Goal: Task Accomplishment & Management: Manage account settings

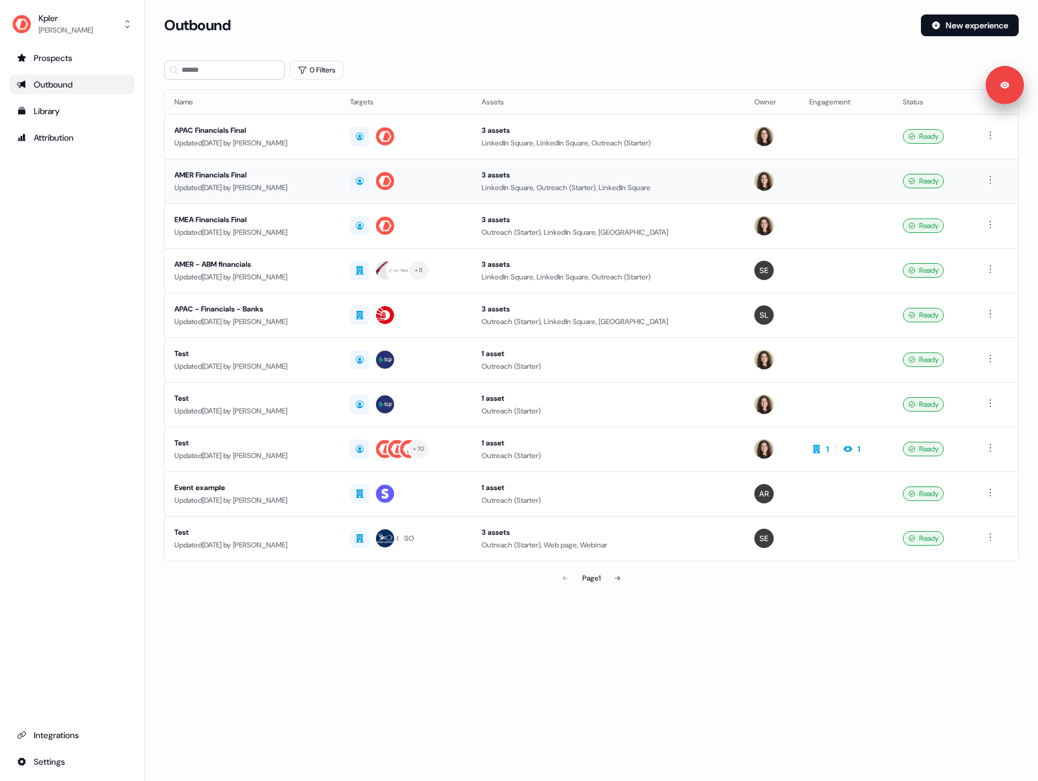
click at [326, 185] on div "Updated [DATE] by [PERSON_NAME]" at bounding box center [252, 188] width 156 height 12
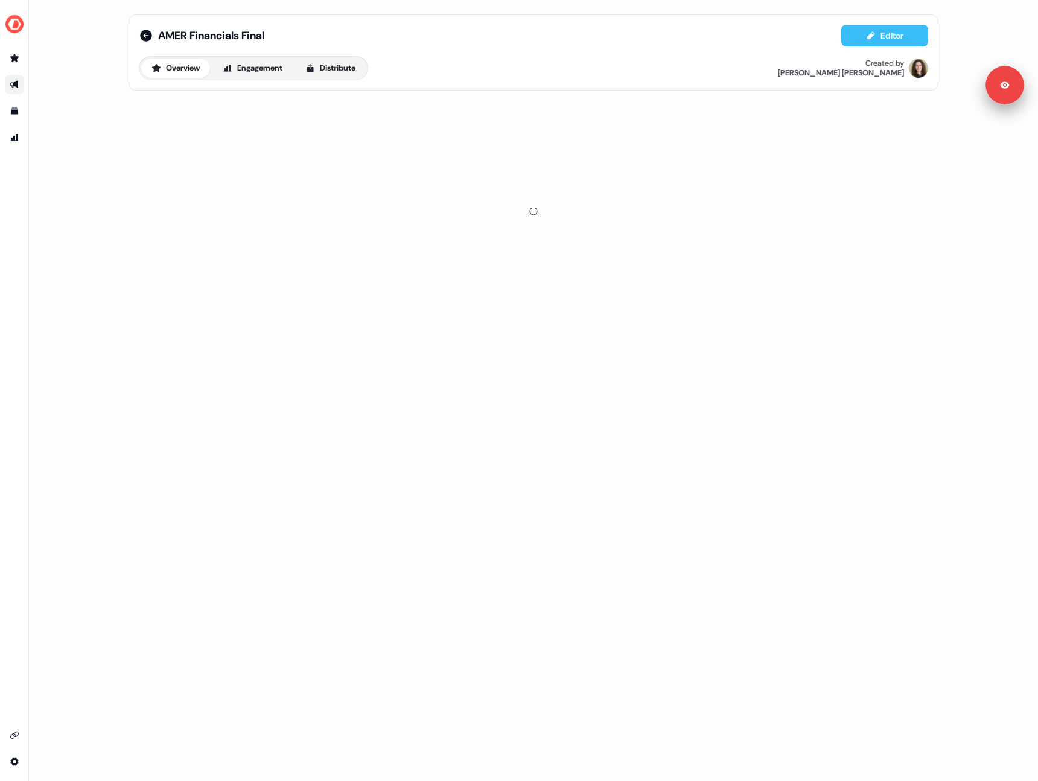
click at [888, 40] on button "Editor" at bounding box center [884, 36] width 87 height 22
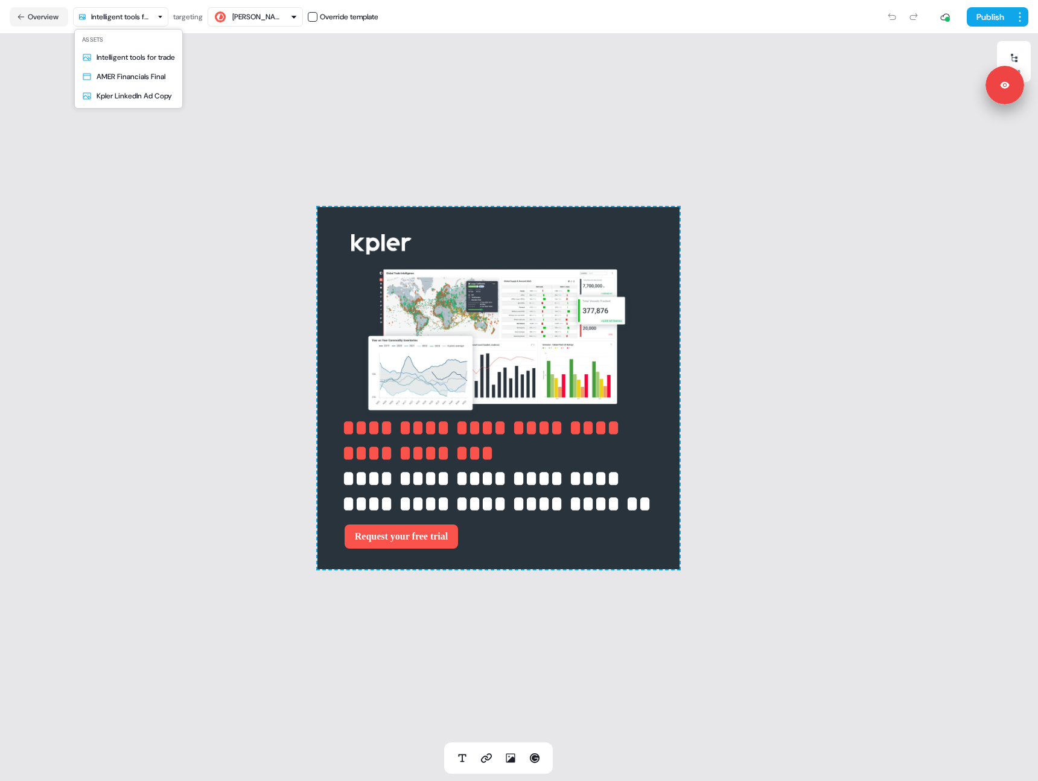
click at [124, 13] on html "**********" at bounding box center [519, 390] width 1038 height 781
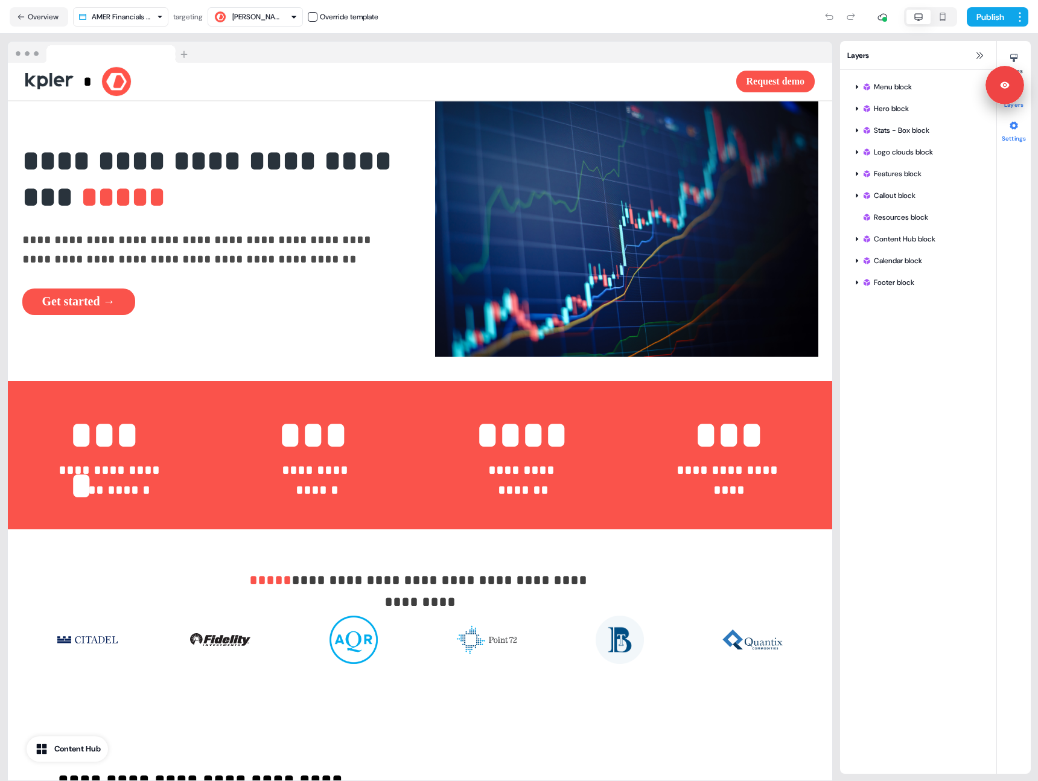
click at [1019, 134] on button "Settings" at bounding box center [1014, 129] width 34 height 27
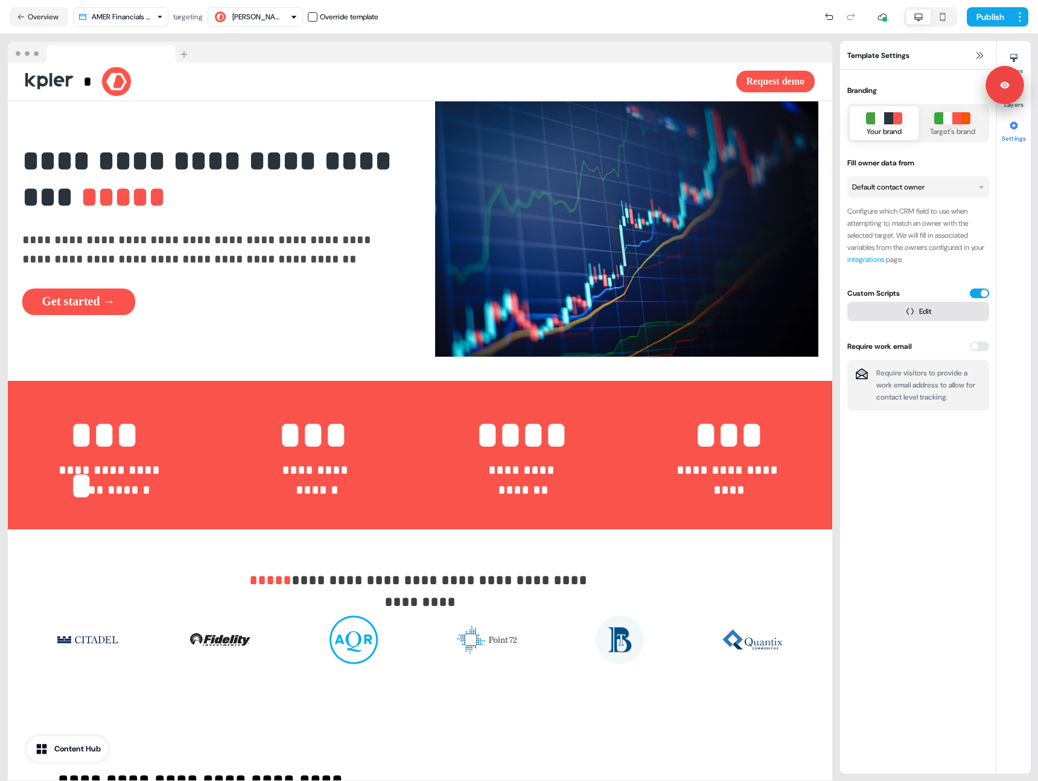
click at [926, 305] on button "Edit" at bounding box center [918, 311] width 142 height 19
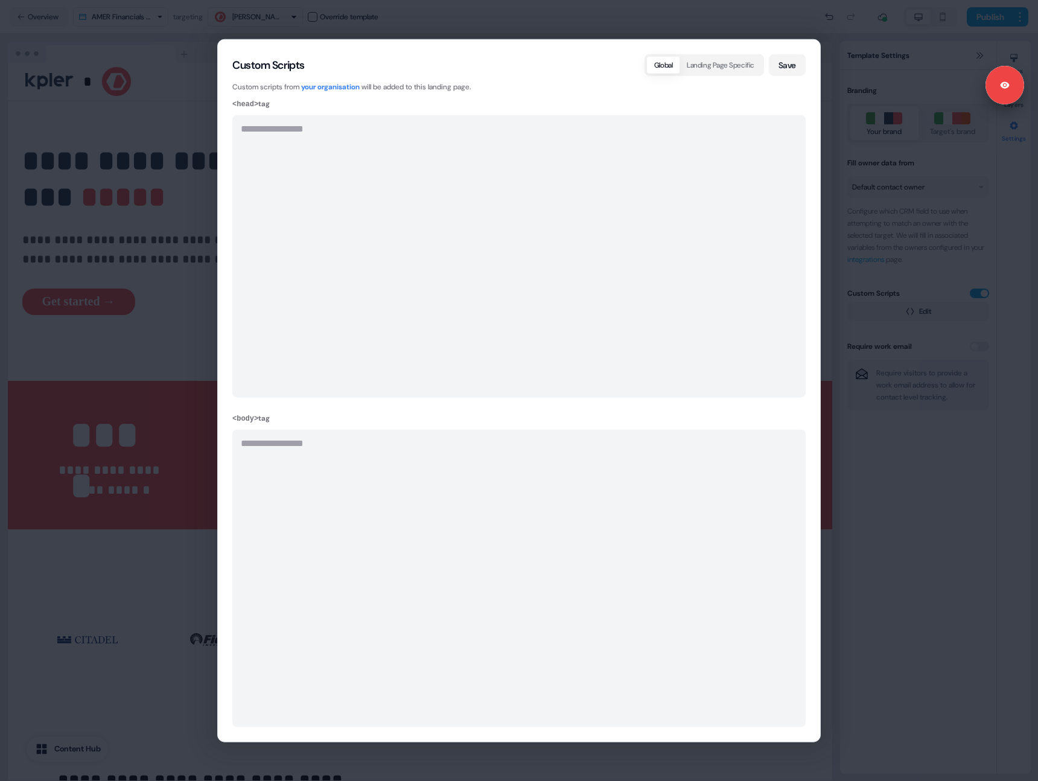
click at [909, 499] on div "**********" at bounding box center [519, 390] width 1038 height 781
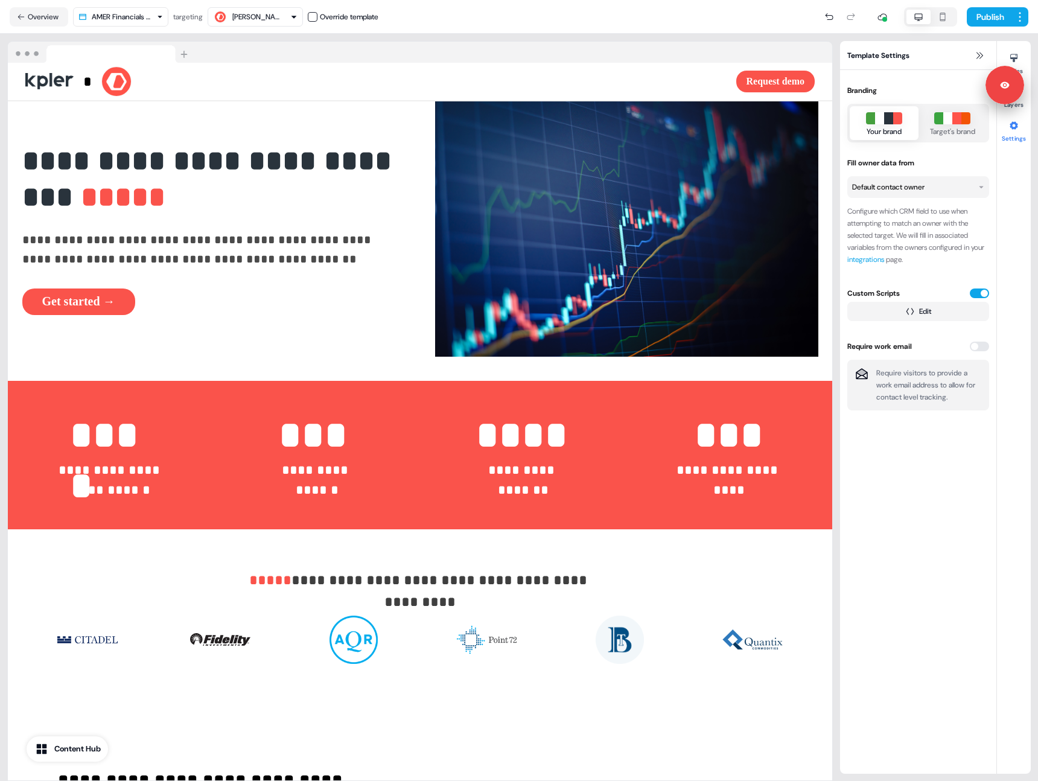
click at [49, 12] on button "Overview" at bounding box center [39, 16] width 59 height 19
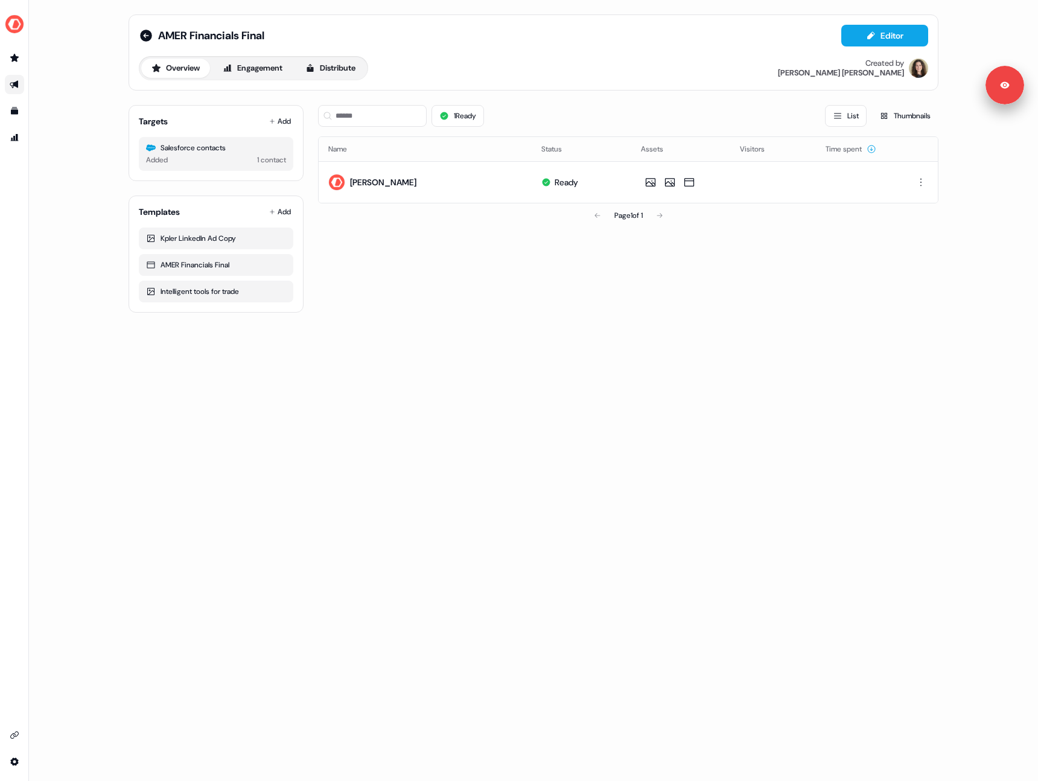
drag, startPoint x: 526, startPoint y: 374, endPoint x: 9, endPoint y: 91, distance: 589.1
click at [524, 374] on div "AMER Financials Final Editor Overview Engagement Distribute Created by [PERSON_…" at bounding box center [533, 390] width 1009 height 781
click at [18, 16] on img "side nav menu" at bounding box center [14, 23] width 19 height 19
click at [22, 95] on div "Logout" at bounding box center [62, 100] width 115 height 22
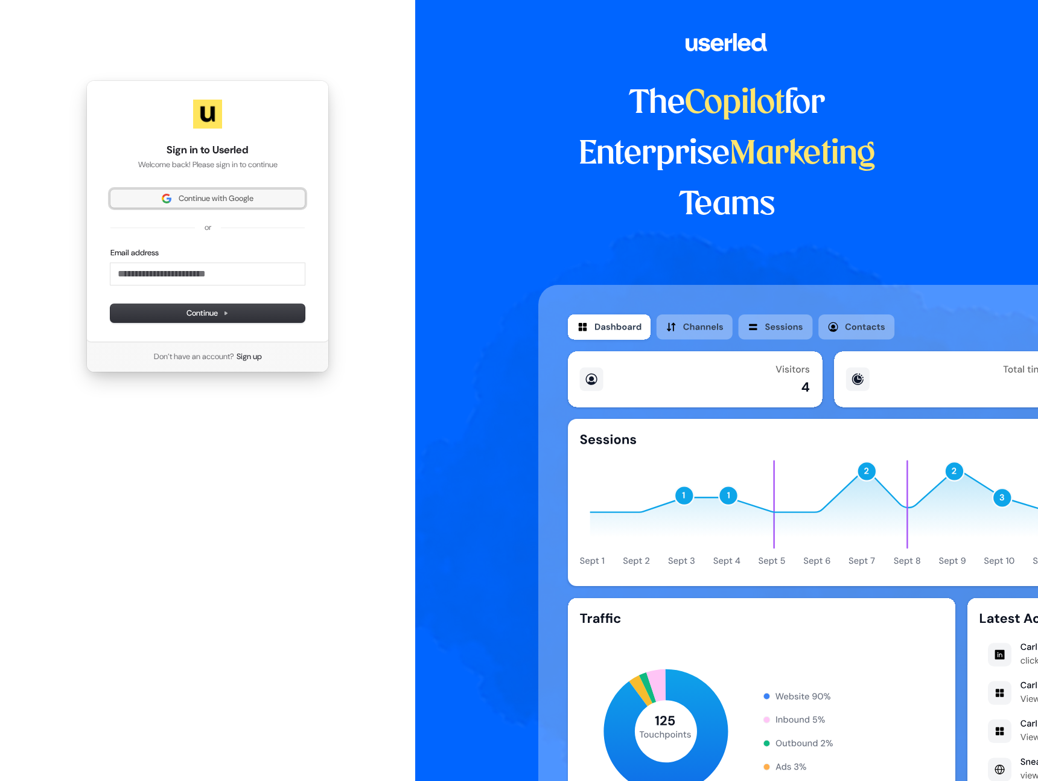
click at [191, 199] on span "Continue with Google" at bounding box center [216, 198] width 75 height 11
